Goal: Understand process/instructions: Learn how to perform a task or action

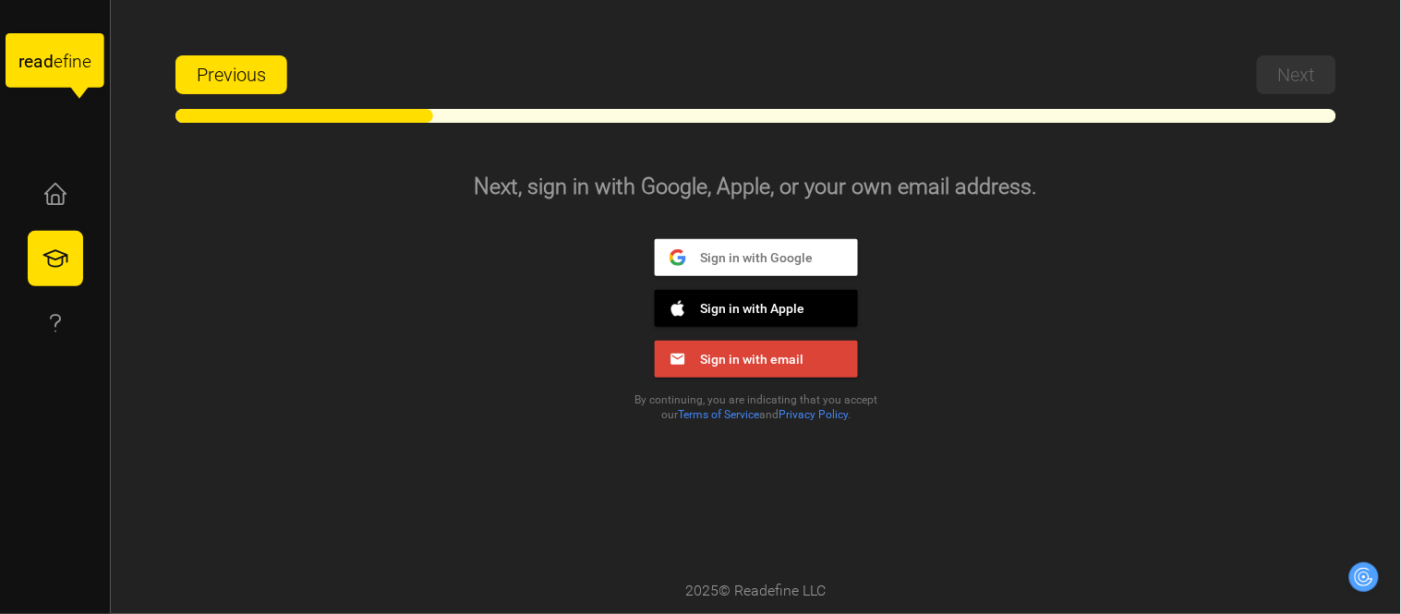
click at [892, 298] on div "Sign in with Google Google Sign in with Apple Apple Sign in with email Email" at bounding box center [756, 308] width 333 height 139
click at [805, 260] on button "Sign in with Google Google" at bounding box center [756, 257] width 203 height 37
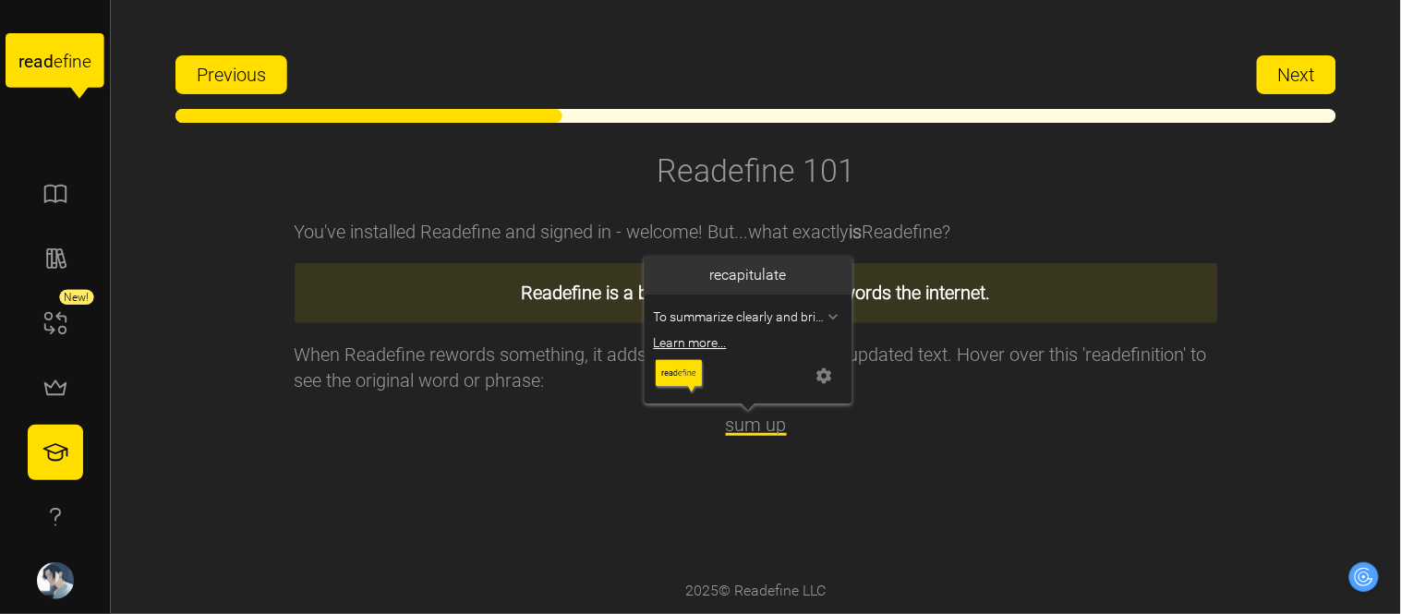
click at [741, 425] on span "sum up" at bounding box center [756, 425] width 61 height 22
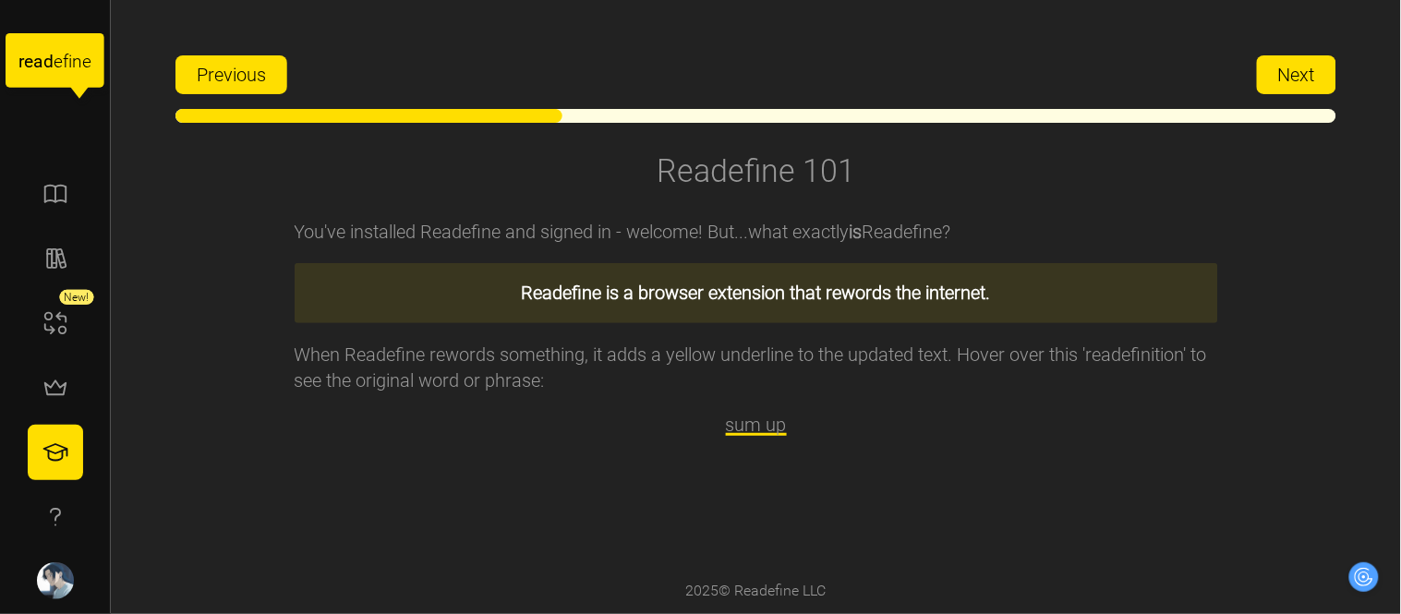
click at [504, 497] on div "You've installed Readefine and signed in - welcome! But...what exactly is Reade…" at bounding box center [757, 384] width 924 height 368
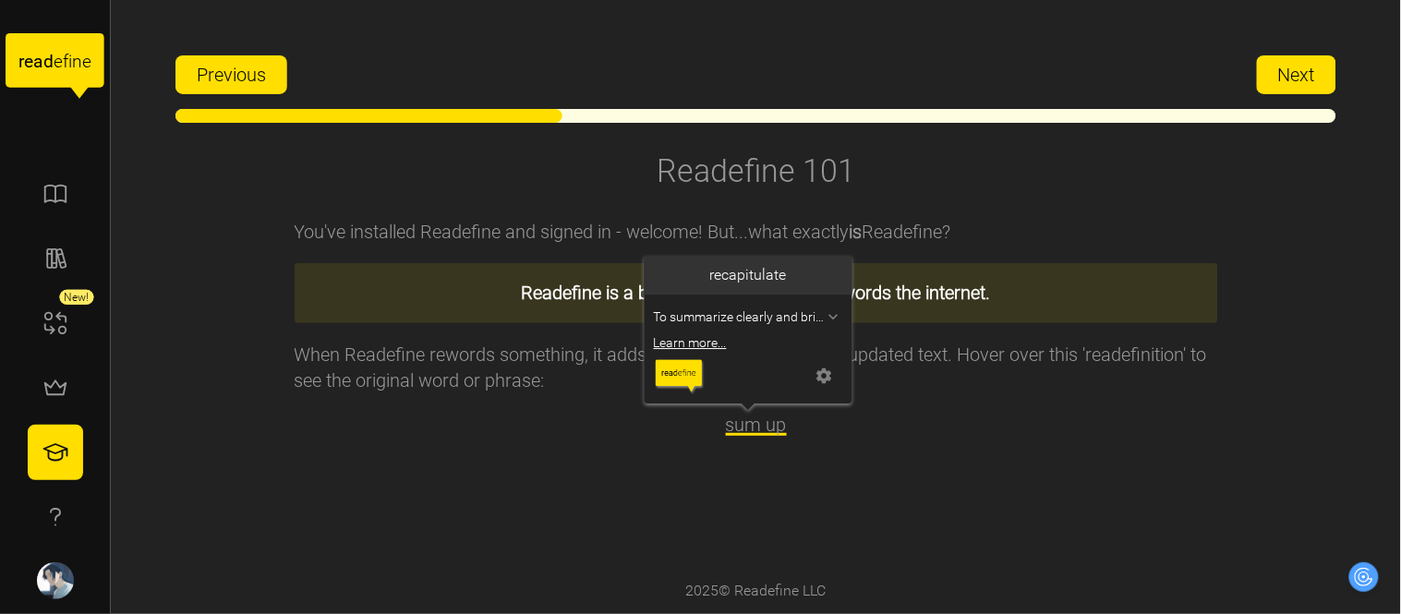
click at [752, 421] on span "sum up" at bounding box center [756, 425] width 61 height 22
click at [680, 376] on img at bounding box center [679, 375] width 51 height 37
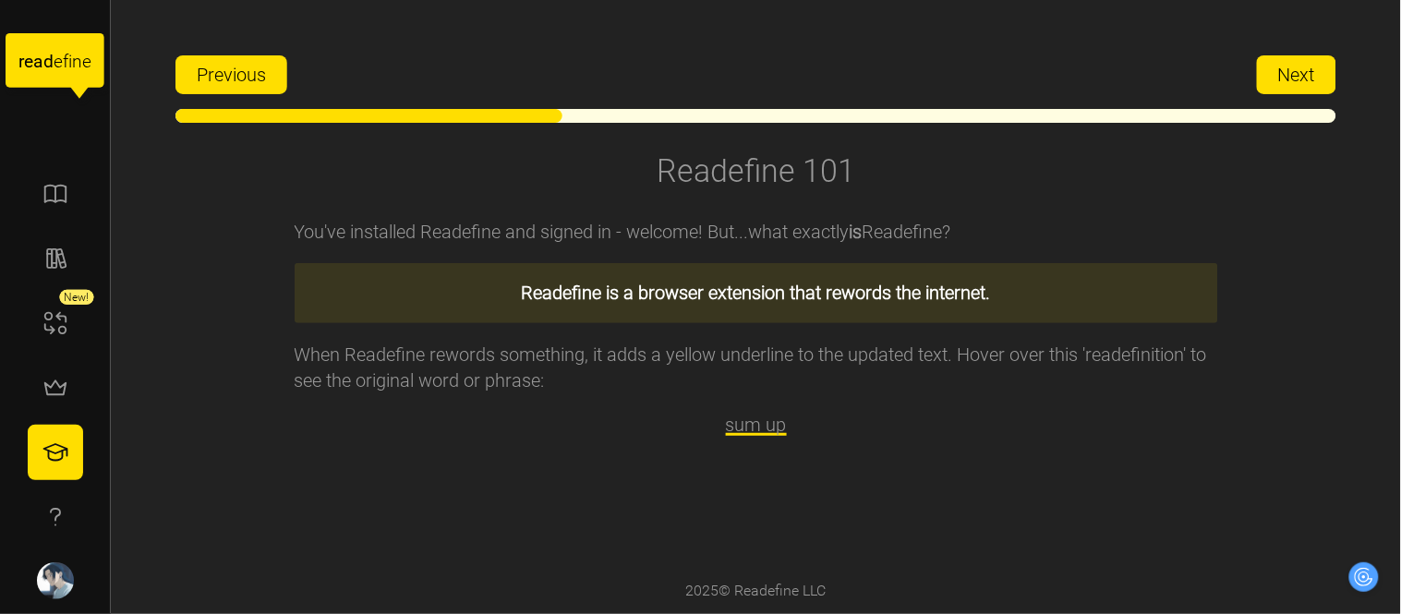
click at [762, 294] on p "Readefine is a browser extension that rewords the internet." at bounding box center [756, 293] width 892 height 29
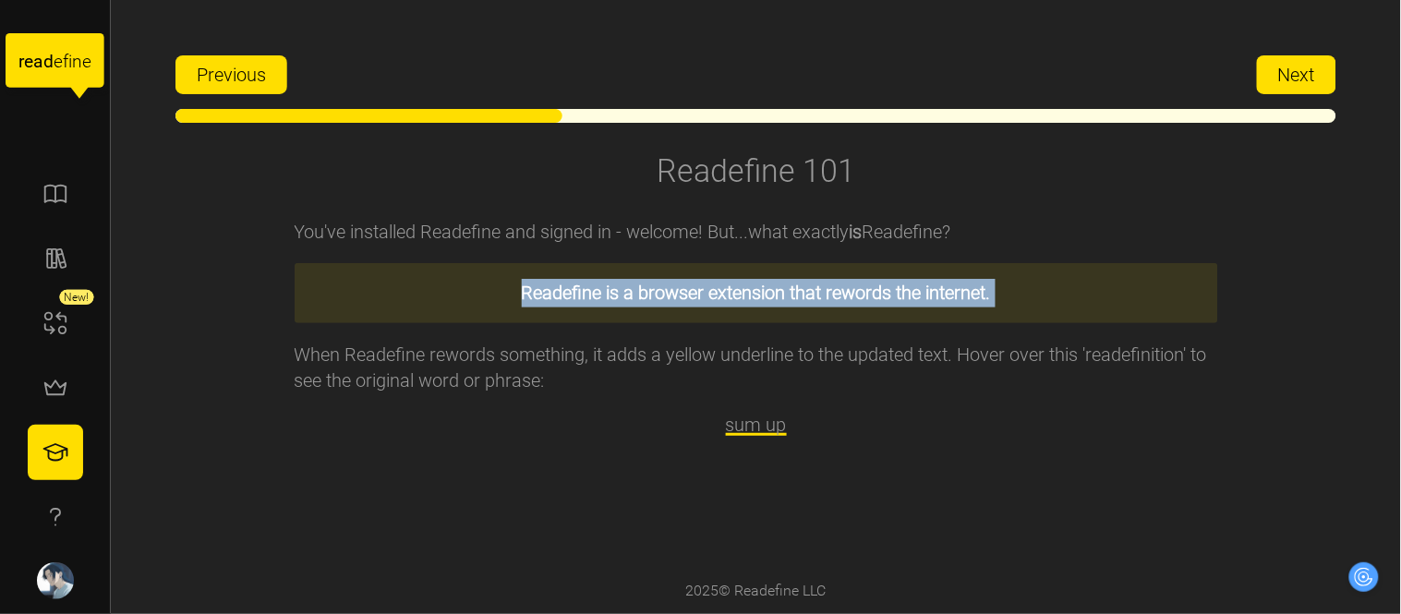
click at [762, 294] on p "Readefine is a browser extension that rewords the internet." at bounding box center [756, 293] width 892 height 29
drag, startPoint x: 762, startPoint y: 294, endPoint x: 734, endPoint y: 297, distance: 27.8
click at [734, 297] on p "Readefine is a browser extension that rewords the internet." at bounding box center [756, 293] width 892 height 29
